Goal: Task Accomplishment & Management: Use online tool/utility

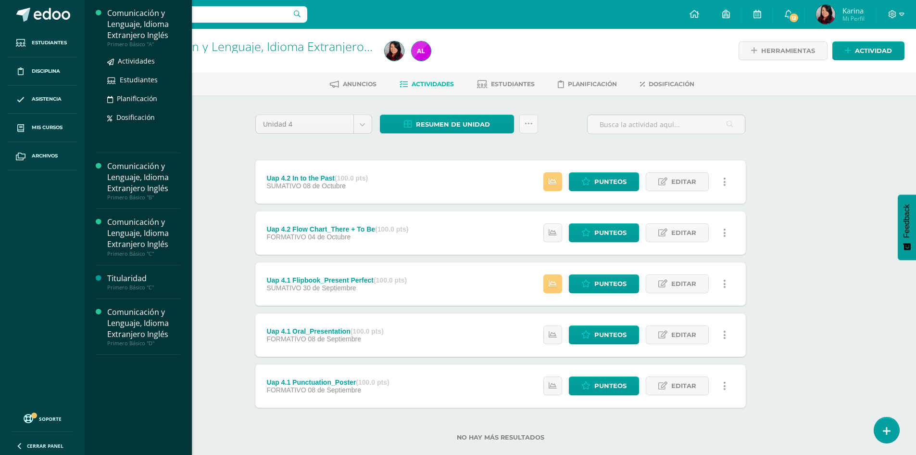
click at [124, 26] on div "Comunicación y Lenguaje, Idioma Extranjero Inglés" at bounding box center [143, 24] width 73 height 33
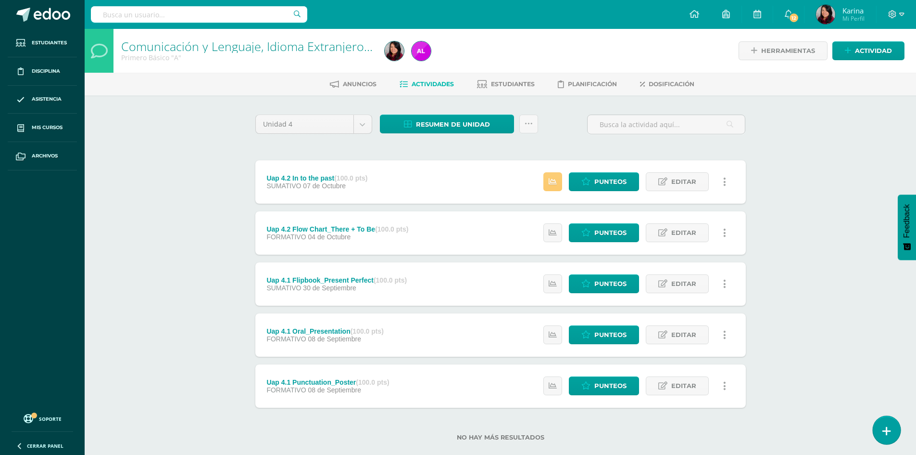
click at [885, 436] on icon at bounding box center [887, 430] width 9 height 11
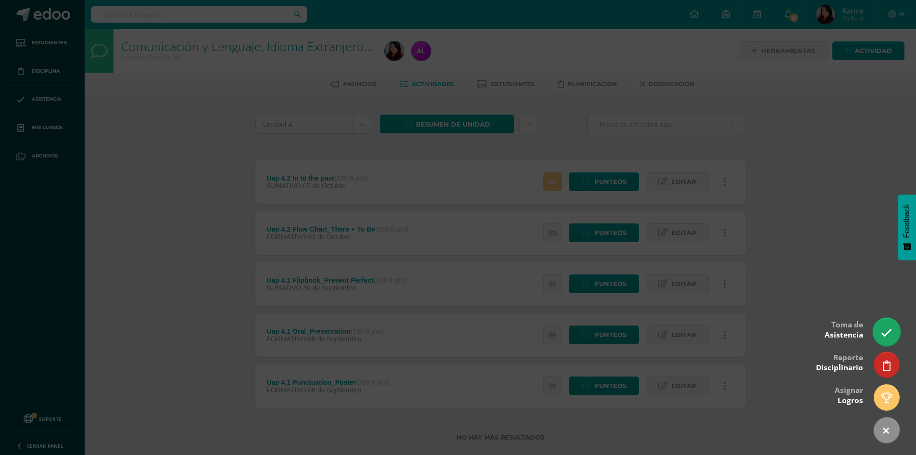
click at [876, 332] on link at bounding box center [886, 332] width 27 height 28
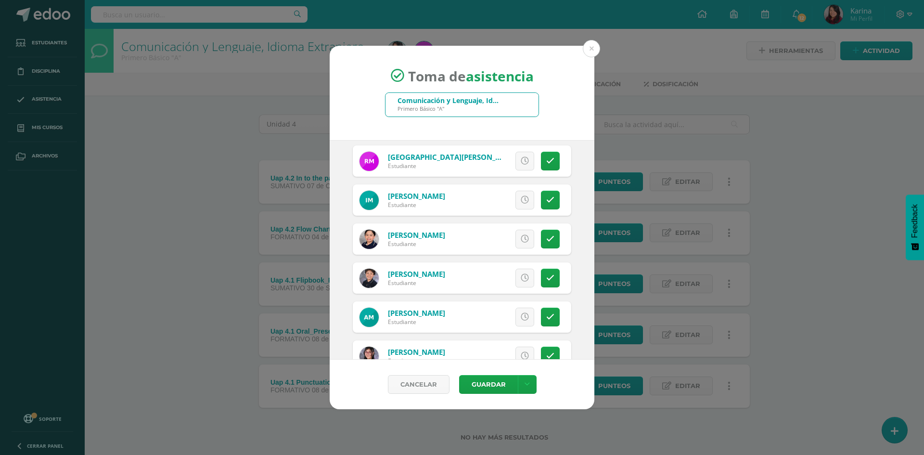
scroll to position [1010, 0]
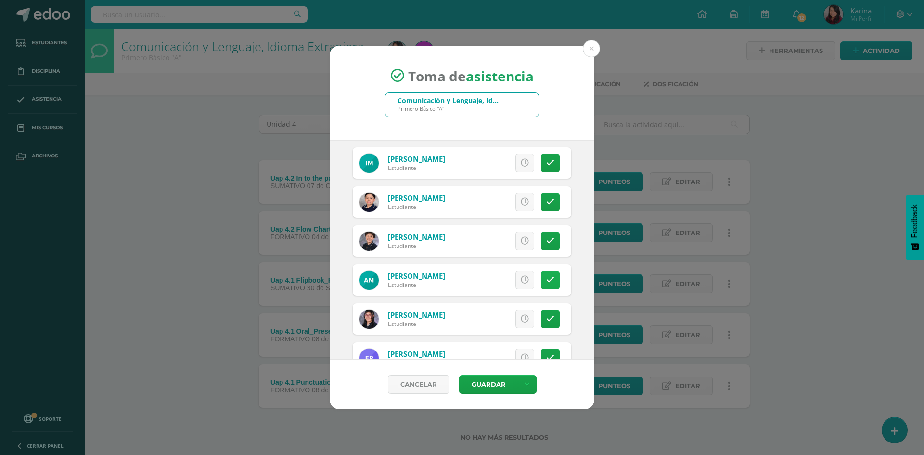
click at [546, 284] on icon at bounding box center [550, 280] width 8 height 8
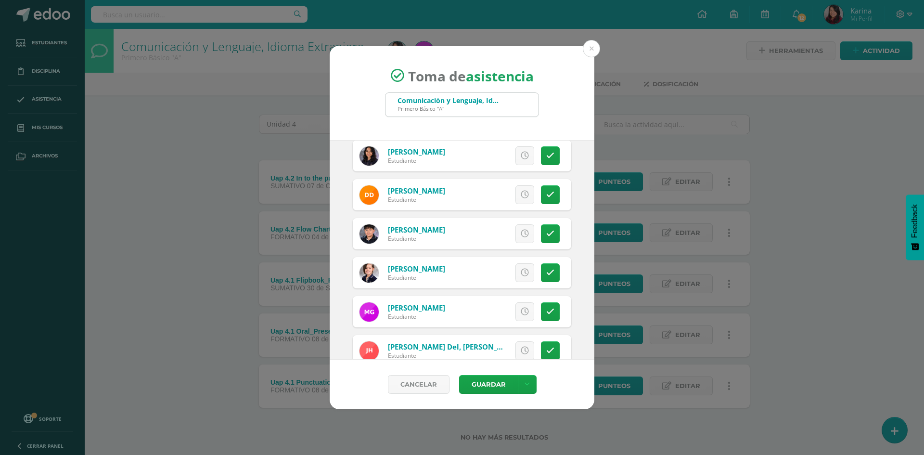
scroll to position [529, 0]
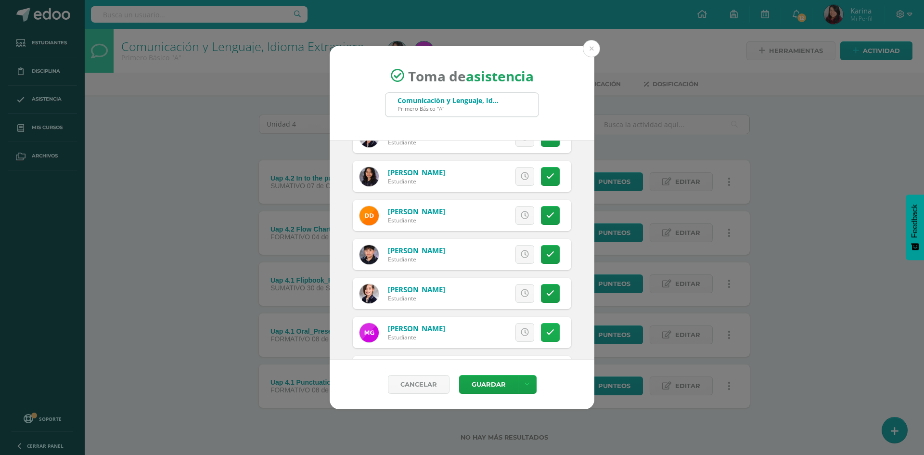
click at [546, 332] on icon at bounding box center [550, 332] width 8 height 8
click at [546, 212] on icon at bounding box center [550, 215] width 8 height 8
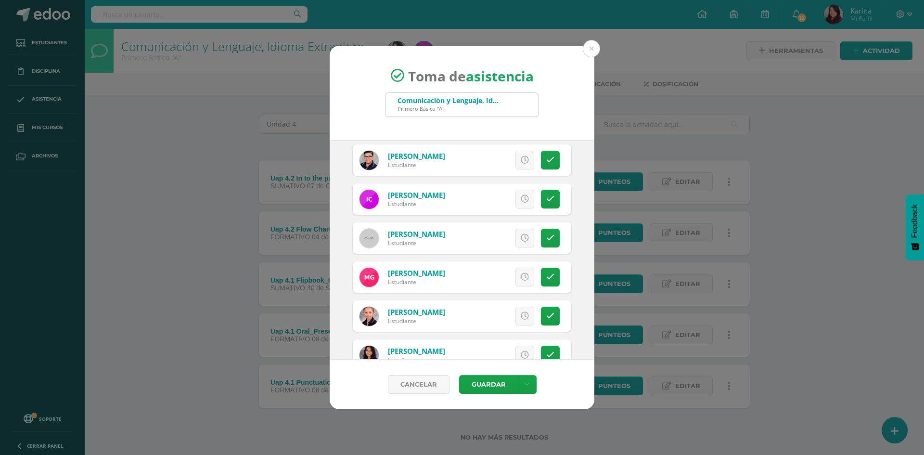
scroll to position [289, 0]
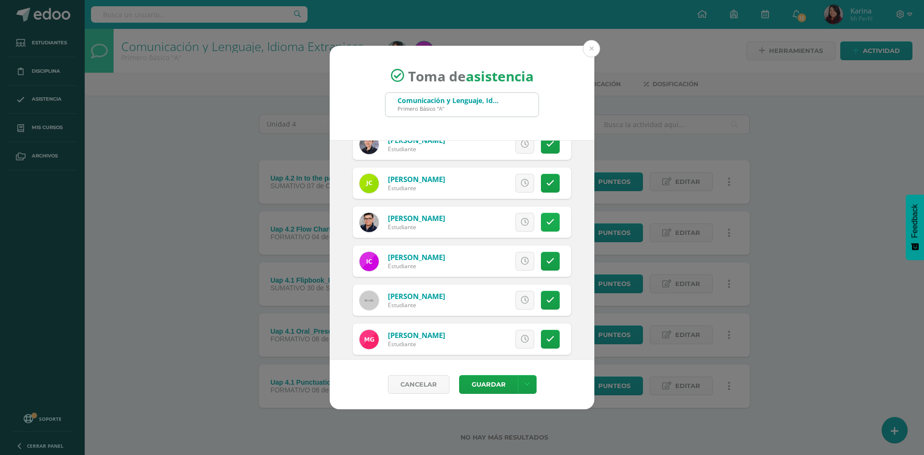
click at [547, 218] on link at bounding box center [550, 222] width 19 height 19
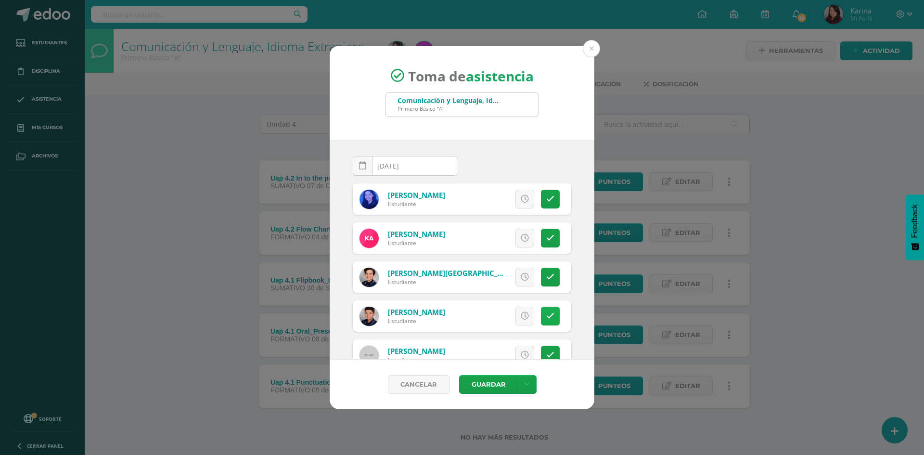
click at [546, 317] on icon at bounding box center [550, 316] width 8 height 8
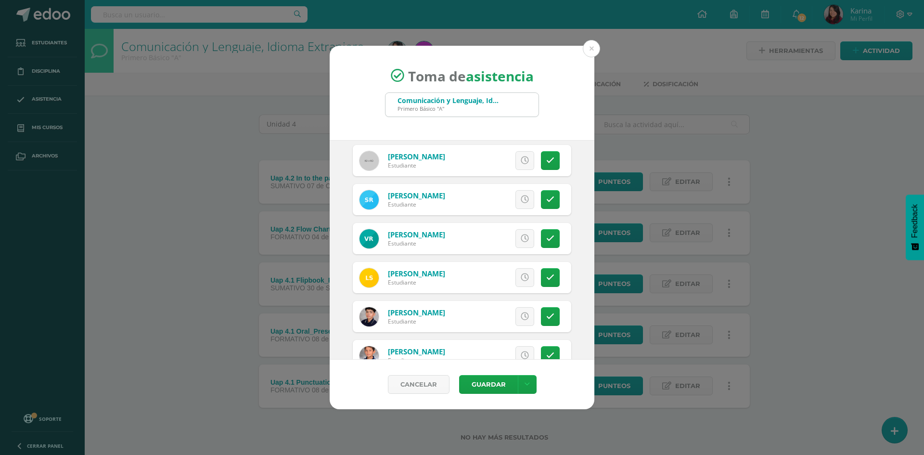
scroll to position [1198, 0]
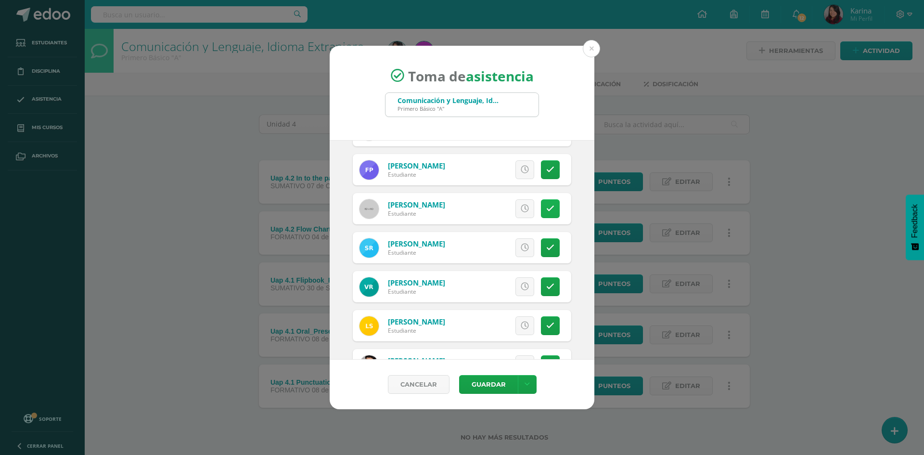
click at [546, 204] on icon at bounding box center [550, 208] width 8 height 8
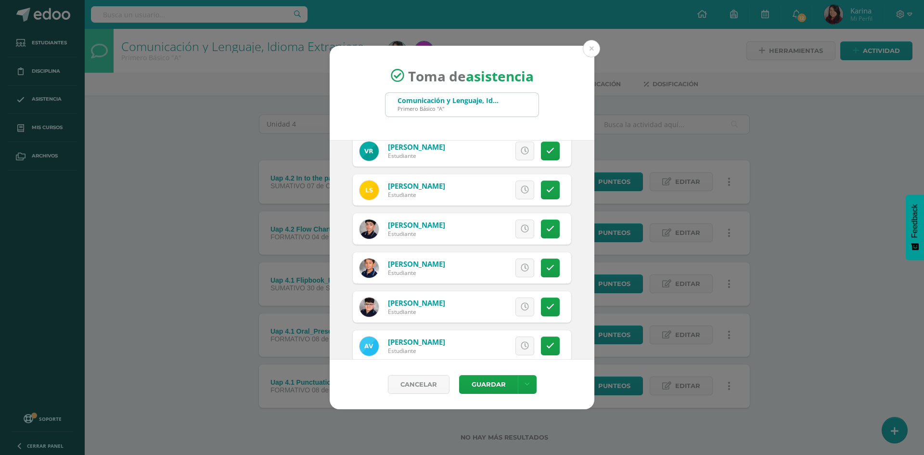
scroll to position [1391, 0]
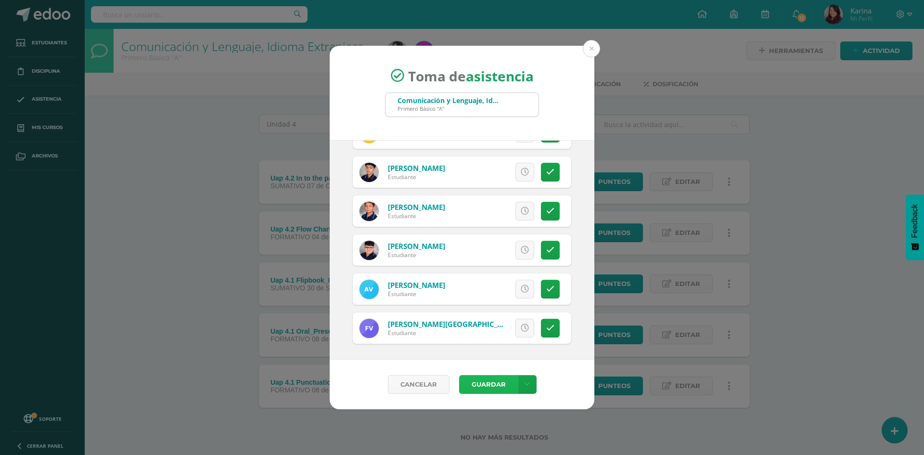
click at [492, 386] on button "Guardar" at bounding box center [488, 384] width 59 height 19
